Goal: Book appointment/travel/reservation

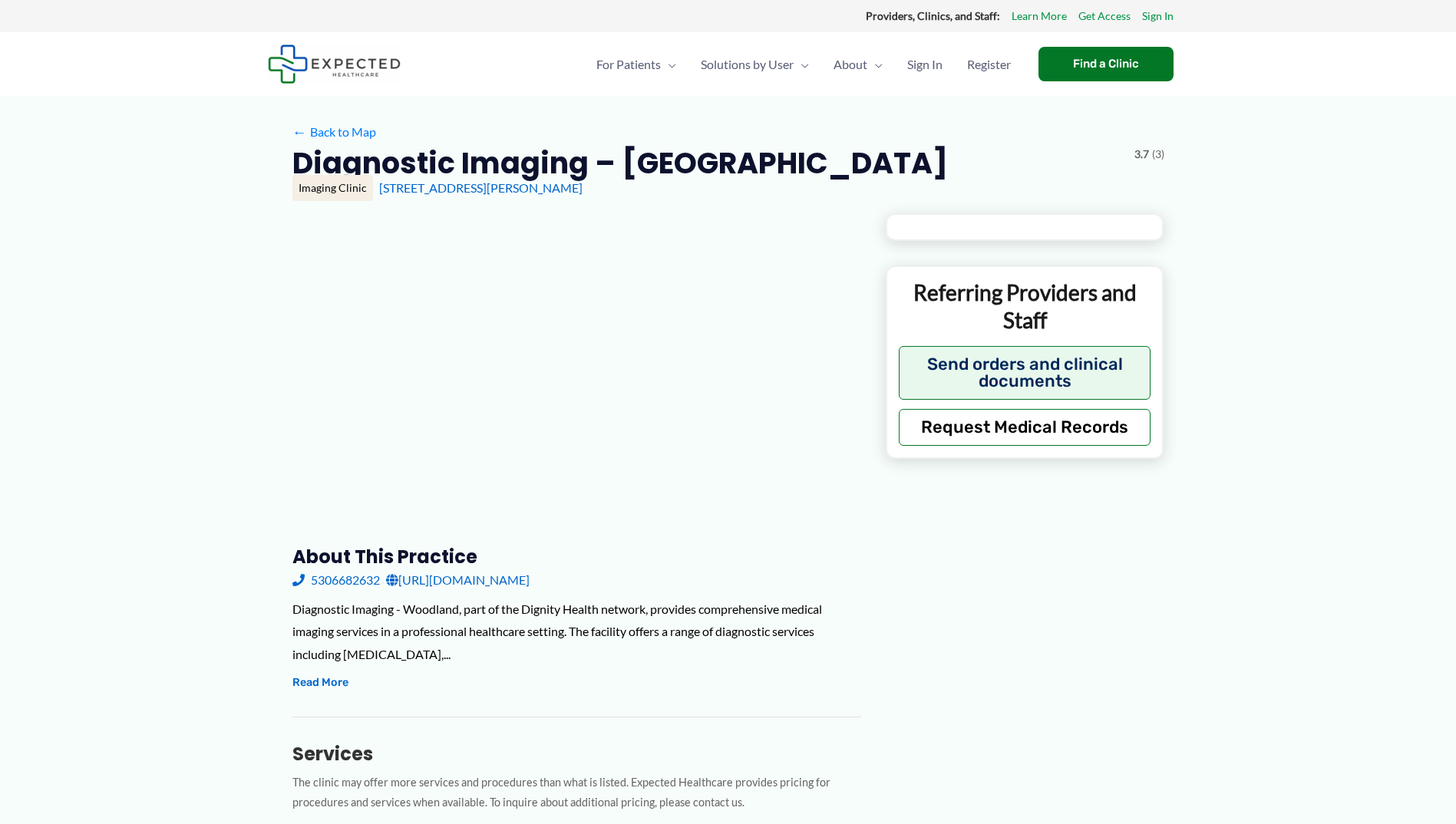
type input "**********"
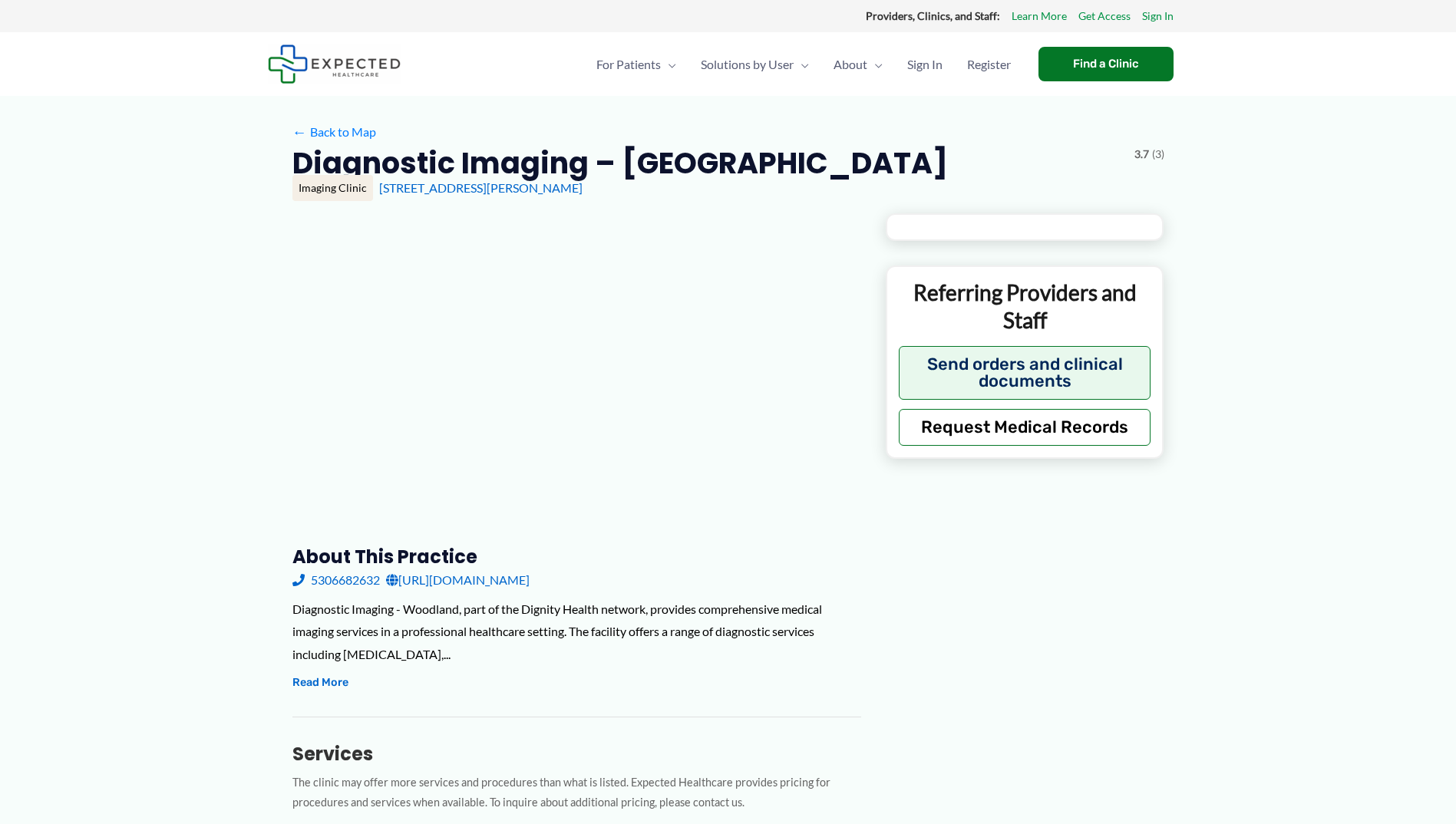
type input "**********"
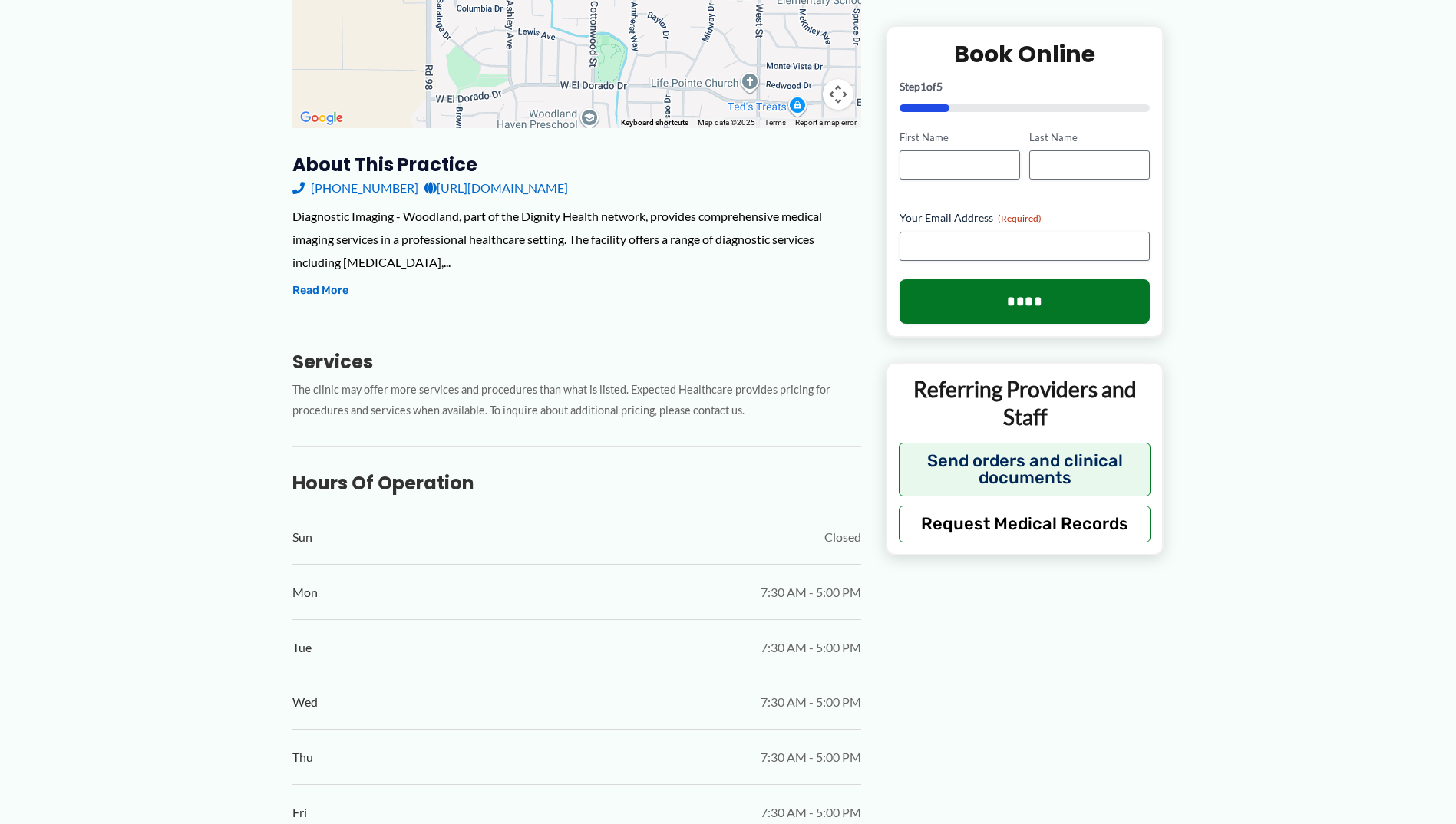
scroll to position [132, 0]
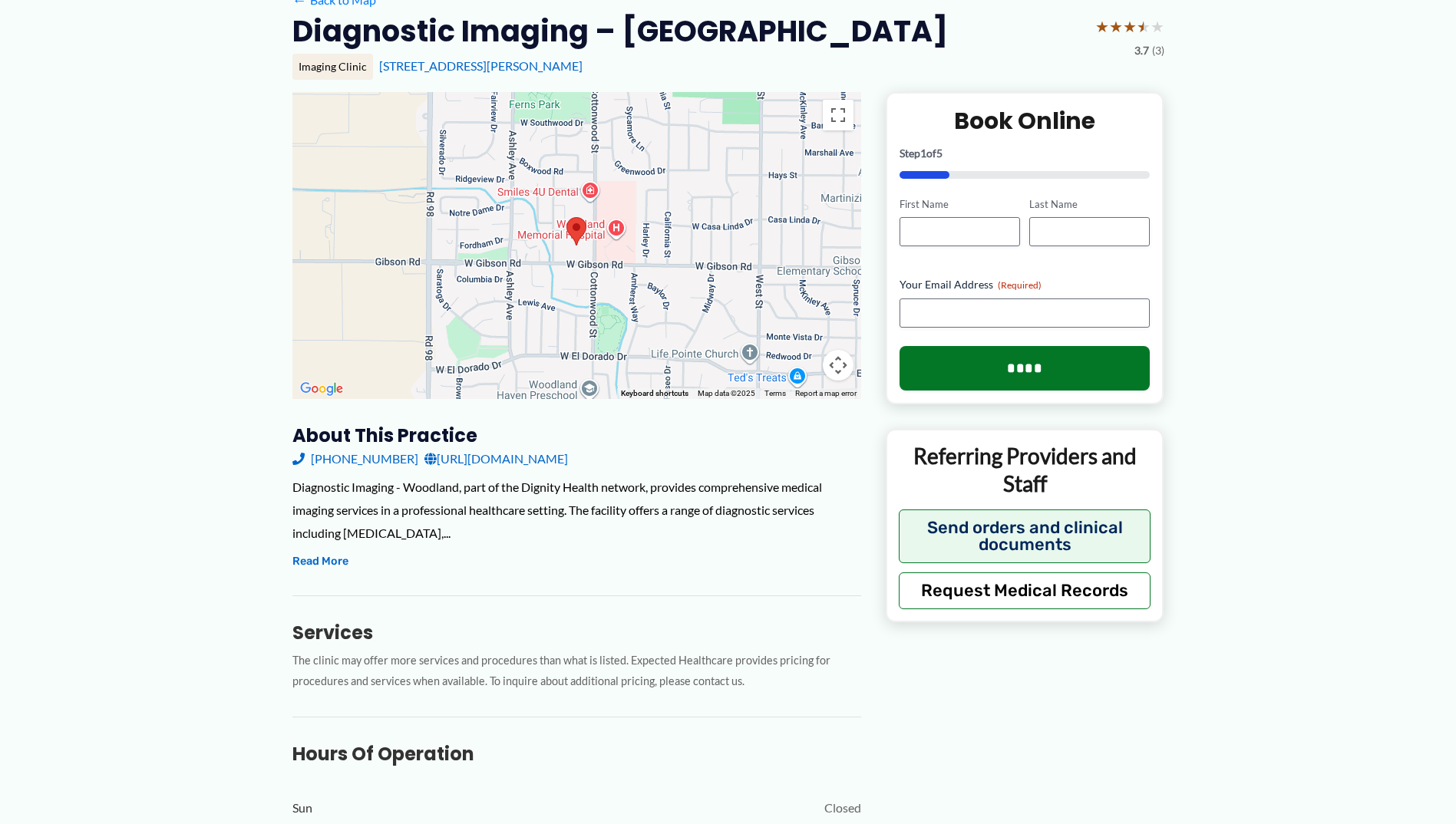
click at [506, 466] on link "[URL][DOMAIN_NAME]" at bounding box center [496, 459] width 144 height 23
